Goal: Task Accomplishment & Management: Use online tool/utility

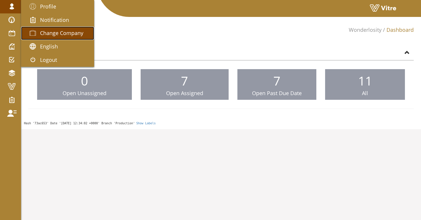
click at [38, 37] on link "Change Company" at bounding box center [57, 33] width 73 height 13
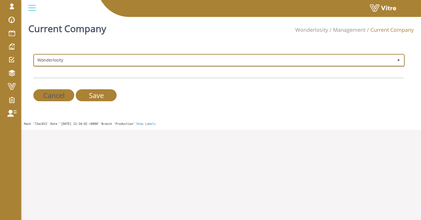
click at [146, 59] on span "Wonderlosity" at bounding box center [213, 60] width 359 height 11
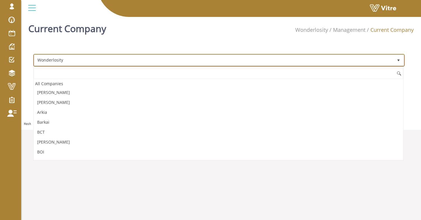
scroll to position [793, 0]
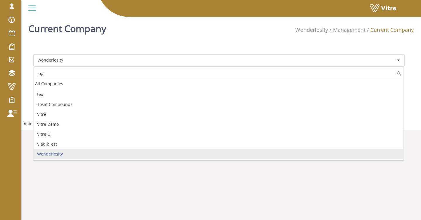
type input "ק"
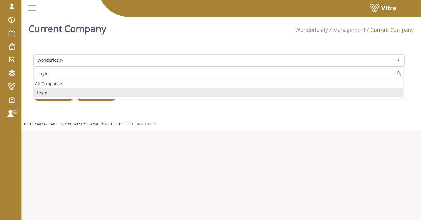
scroll to position [0, 0]
click at [118, 91] on li "Exyte" at bounding box center [218, 93] width 369 height 10
type input "exyte"
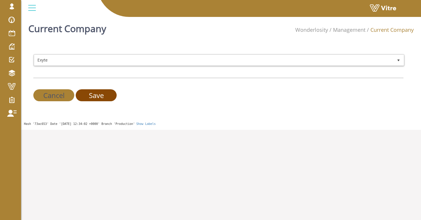
click at [110, 93] on input "Save" at bounding box center [96, 95] width 41 height 12
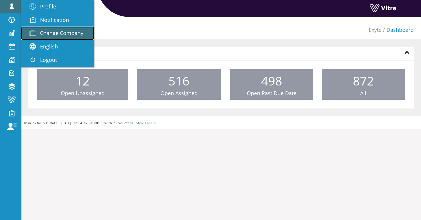
click at [65, 32] on span "Change Company" at bounding box center [61, 33] width 43 height 7
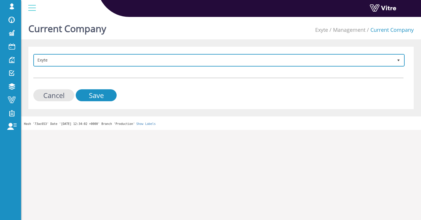
click at [132, 57] on span "Exyte" at bounding box center [213, 60] width 359 height 11
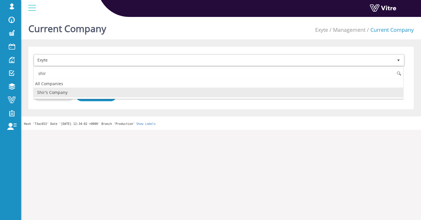
click at [85, 93] on li "Shir's Company" at bounding box center [218, 93] width 369 height 10
type input "shir"
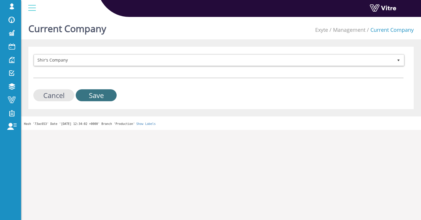
click at [97, 96] on input "Save" at bounding box center [96, 95] width 41 height 12
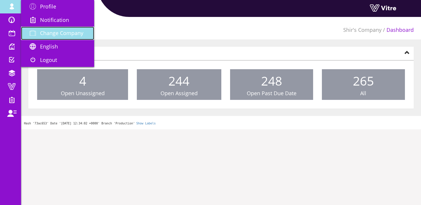
click at [67, 37] on link "Change Company" at bounding box center [57, 33] width 73 height 13
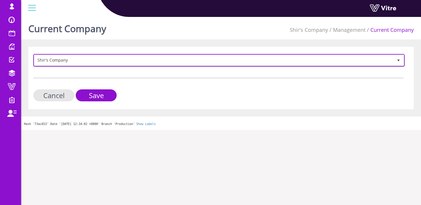
click at [77, 61] on span "Shir's Company" at bounding box center [213, 60] width 359 height 11
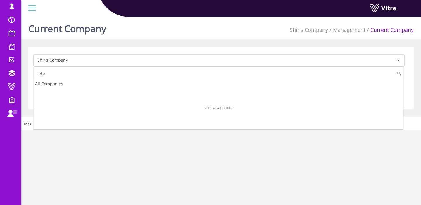
click at [77, 72] on input "ptp" at bounding box center [218, 73] width 369 height 11
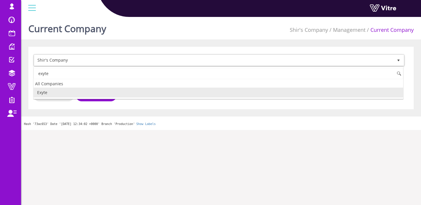
click at [61, 91] on li "Exyte" at bounding box center [218, 93] width 369 height 10
type input "exyte"
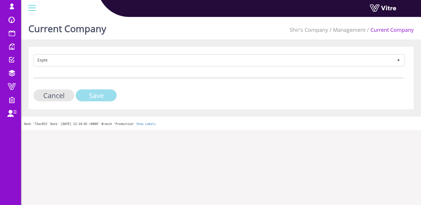
click at [88, 95] on input "Save" at bounding box center [96, 95] width 41 height 12
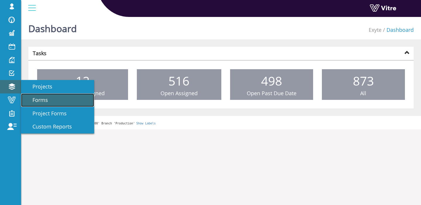
click at [41, 96] on link "Forms" at bounding box center [57, 100] width 73 height 13
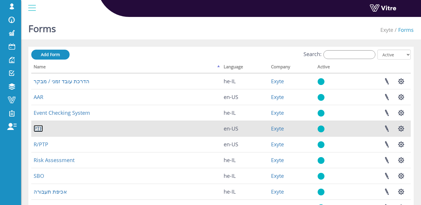
click at [38, 127] on link "PTP" at bounding box center [38, 128] width 9 height 7
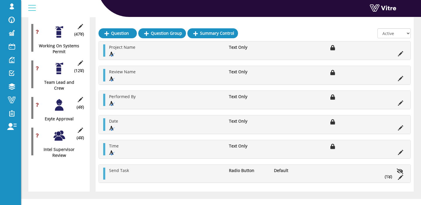
scroll to position [1041, 0]
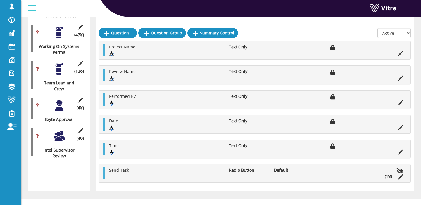
click at [59, 109] on div at bounding box center [59, 105] width 13 height 13
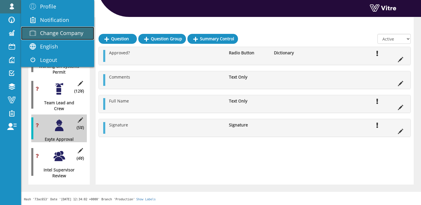
click at [42, 30] on span "Change Company" at bounding box center [61, 33] width 43 height 7
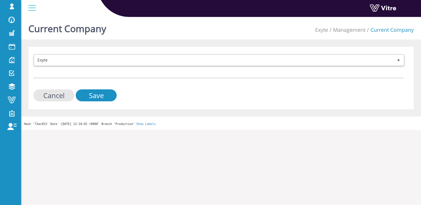
click at [137, 58] on span "Exyte" at bounding box center [213, 60] width 359 height 11
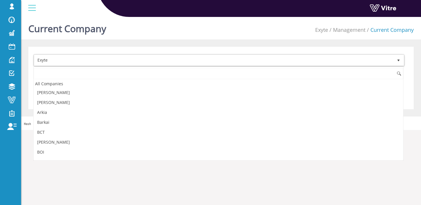
scroll to position [127, 0]
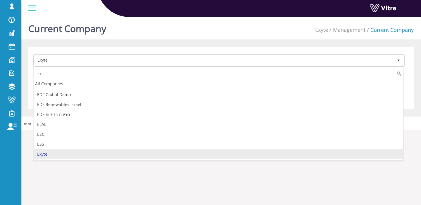
type input "ד"
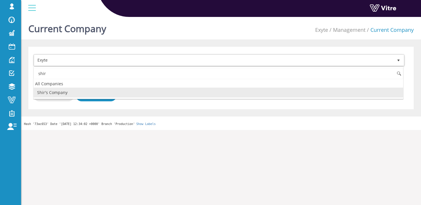
click at [76, 91] on li "Shir's Company" at bounding box center [218, 93] width 369 height 10
type input "shir"
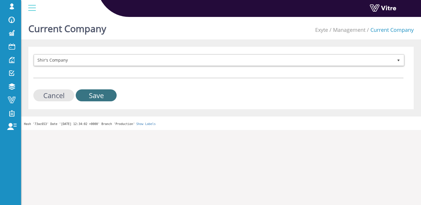
click at [84, 94] on input "Save" at bounding box center [96, 95] width 41 height 12
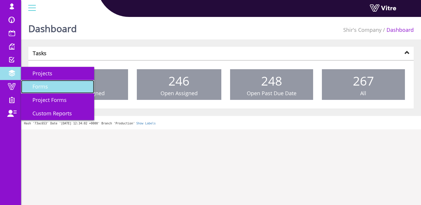
click at [43, 84] on span "Forms" at bounding box center [36, 86] width 23 height 7
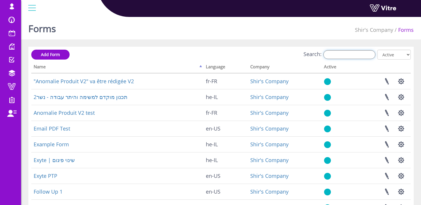
click at [336, 57] on input "Search:" at bounding box center [349, 54] width 52 height 9
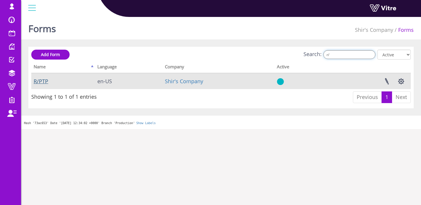
type input "r/"
click at [38, 80] on link "R/PTP" at bounding box center [41, 81] width 15 height 7
